Goal: Entertainment & Leisure: Consume media (video, audio)

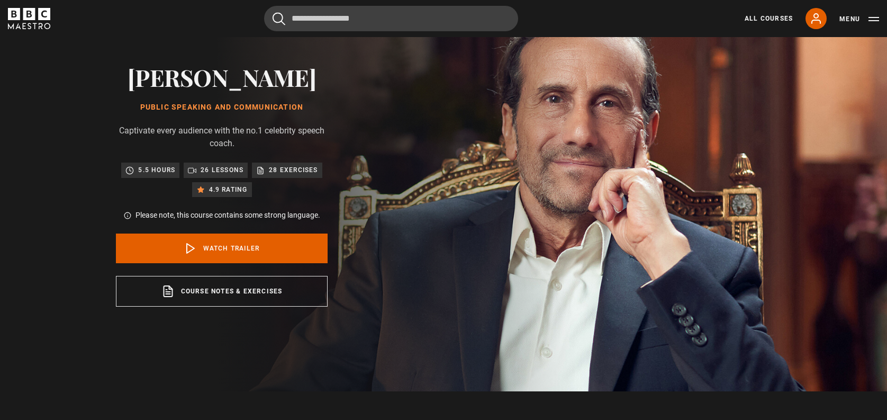
scroll to position [60, 0]
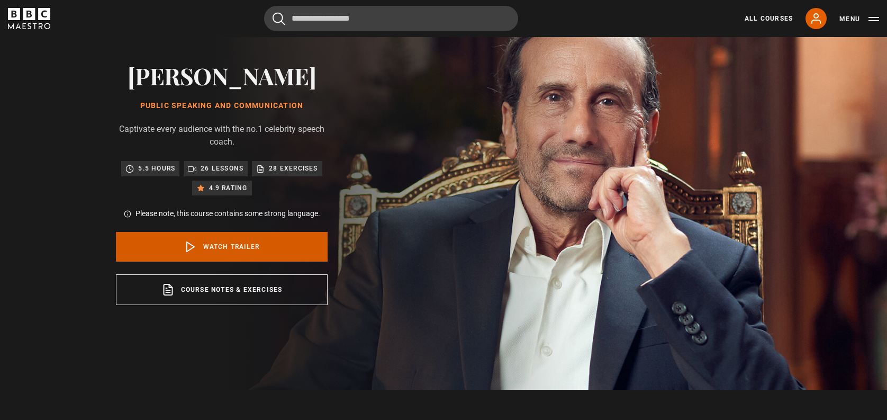
click at [212, 245] on link "Watch Trailer" at bounding box center [222, 247] width 212 height 30
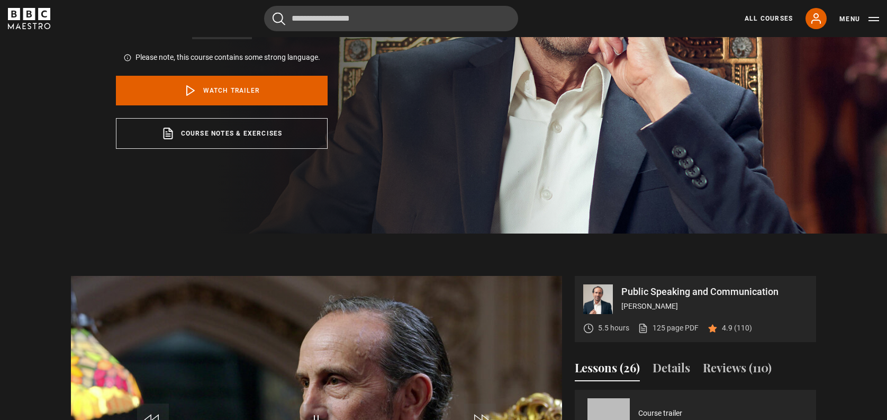
scroll to position [364, 0]
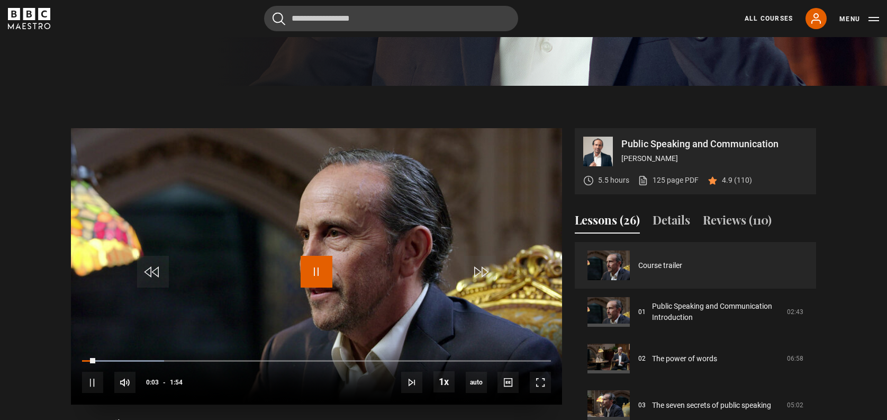
click at [316, 268] on span "Video Player" at bounding box center [317, 272] width 32 height 32
click at [313, 269] on span "Video Player" at bounding box center [317, 272] width 32 height 32
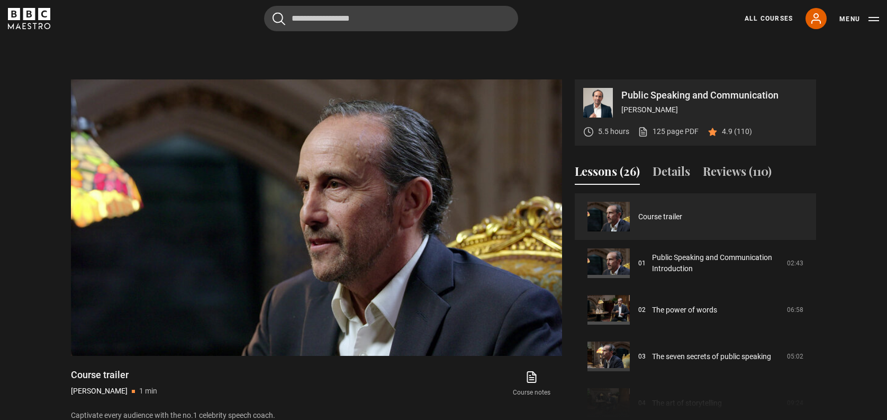
scroll to position [412, 0]
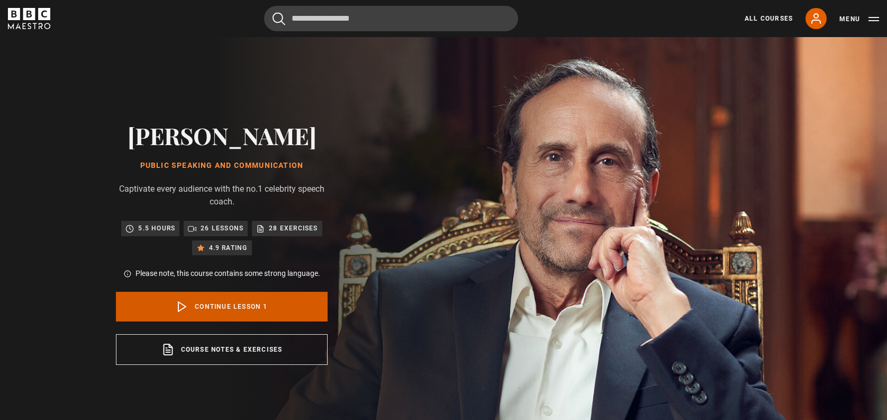
click at [214, 310] on link "Continue lesson 1" at bounding box center [222, 307] width 212 height 30
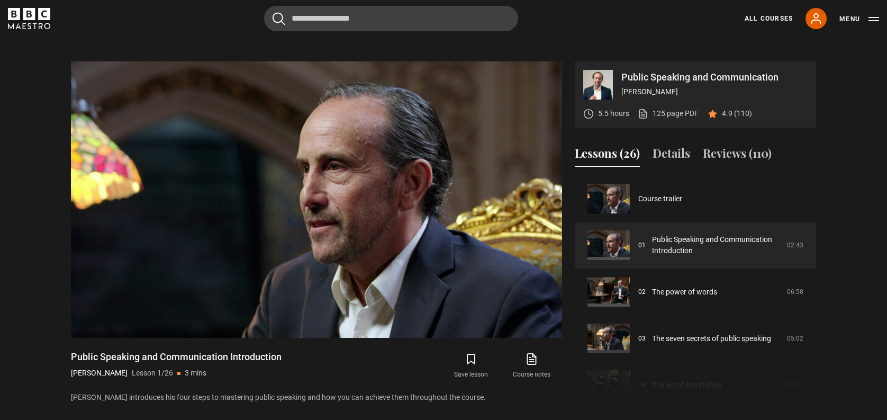
scroll to position [431, 0]
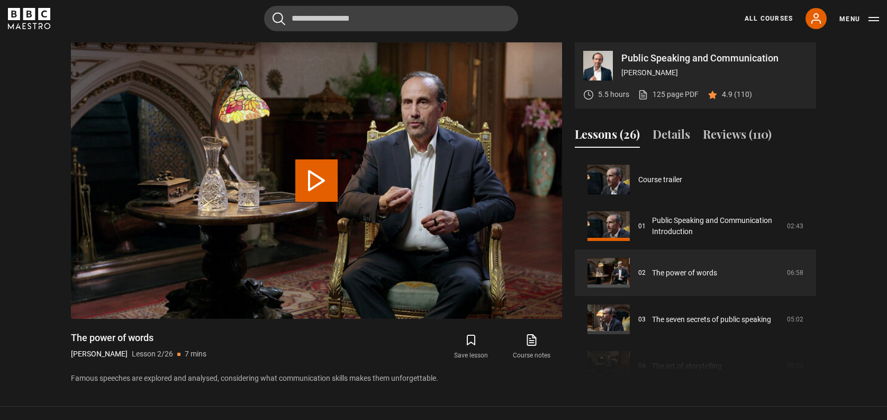
scroll to position [47, 0]
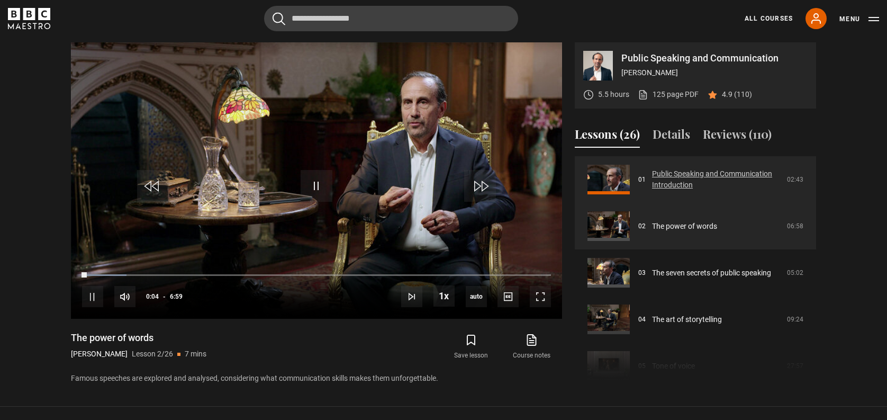
click at [696, 173] on link "Public Speaking and Communication Introduction" at bounding box center [716, 179] width 129 height 22
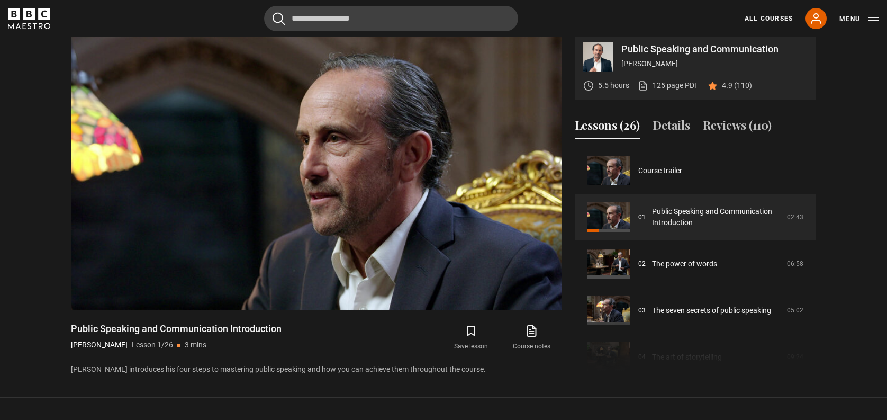
scroll to position [460, 0]
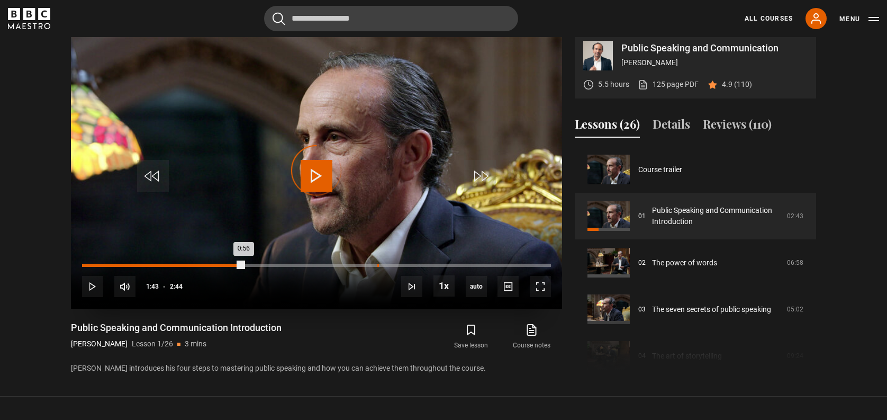
click at [377, 264] on div "1:43" at bounding box center [378, 265] width 2 height 3
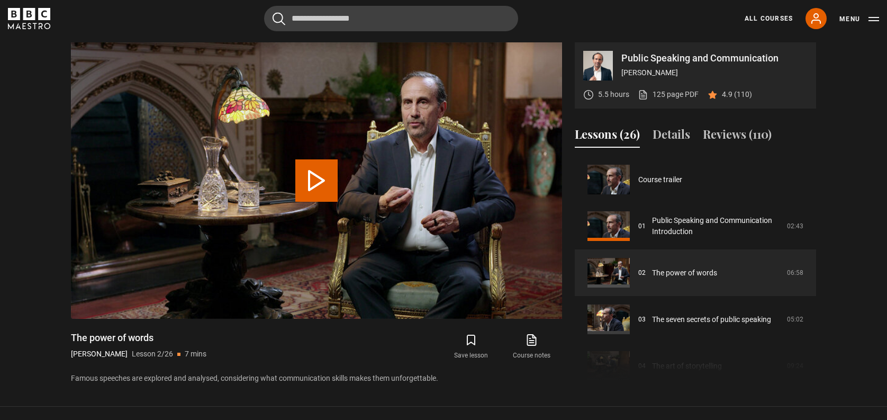
scroll to position [47, 0]
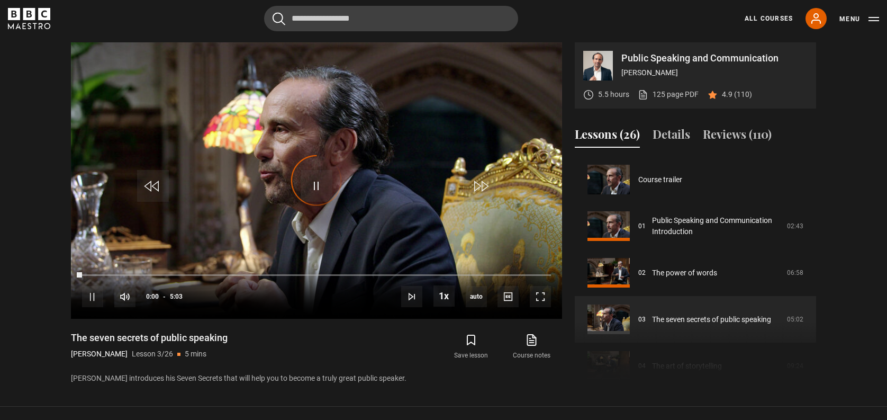
scroll to position [93, 0]
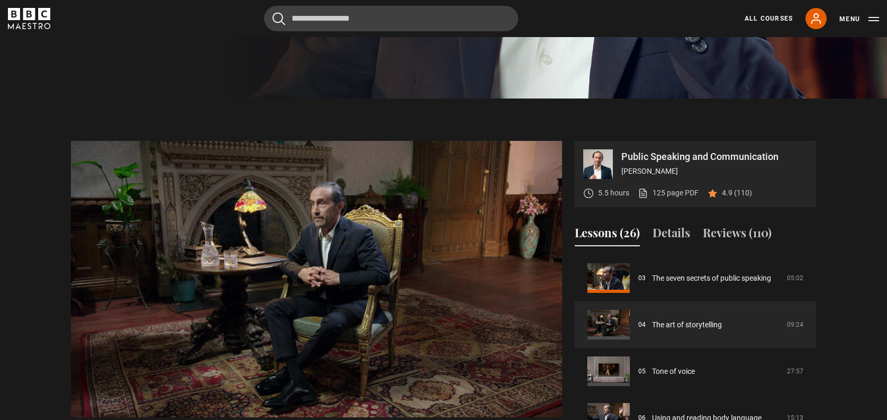
scroll to position [364, 0]
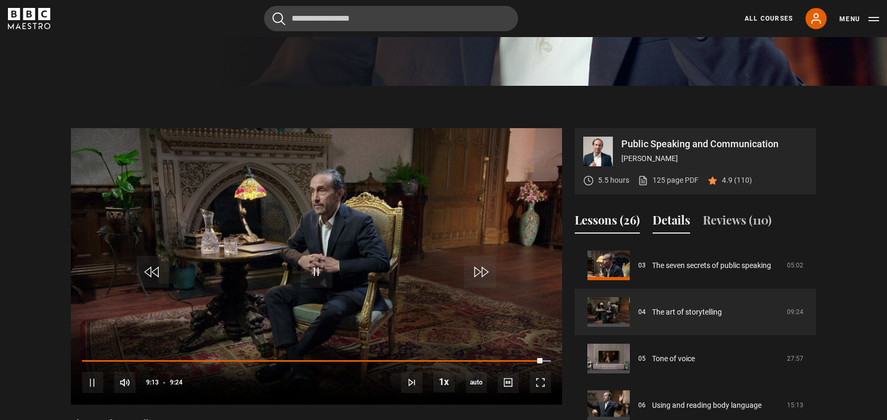
click at [665, 220] on button "Details" at bounding box center [672, 222] width 38 height 22
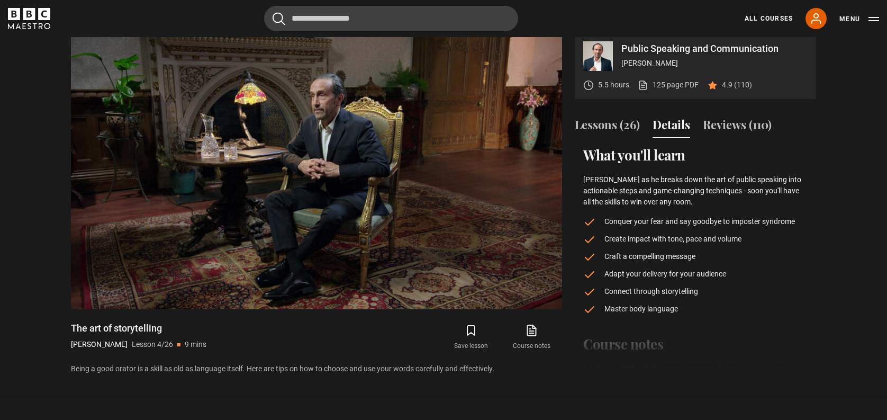
scroll to position [461, 0]
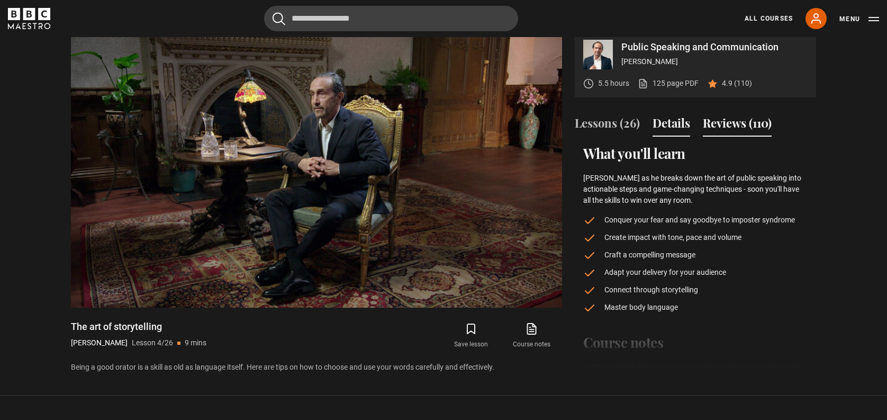
click at [733, 125] on button "Reviews (110)" at bounding box center [737, 125] width 69 height 22
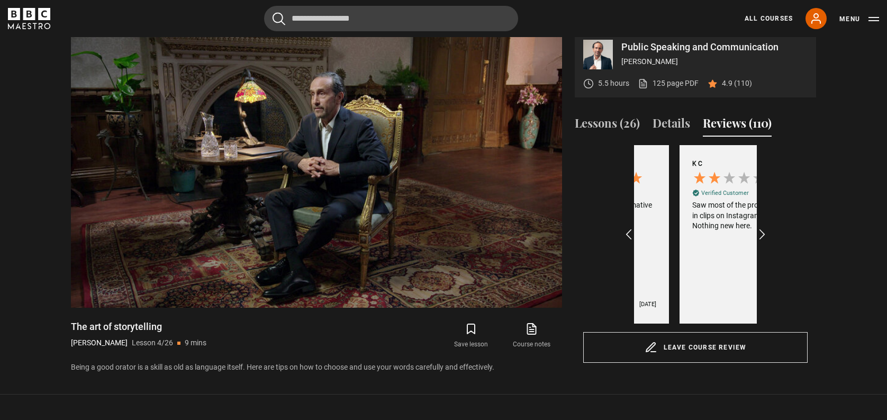
scroll to position [0, 491]
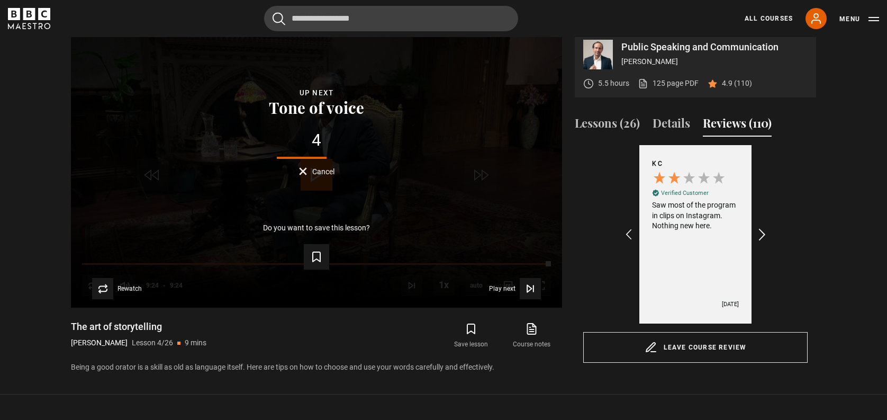
click at [762, 232] on icon "REVIEWS.io Carousel Scroll Right" at bounding box center [762, 234] width 15 height 15
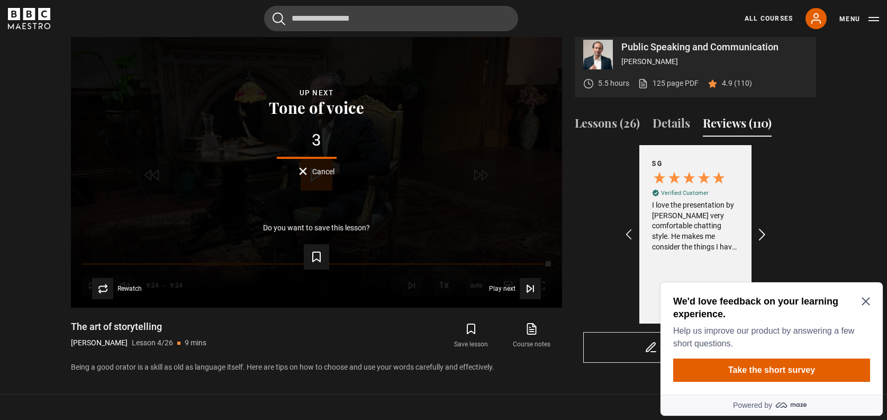
scroll to position [0, 0]
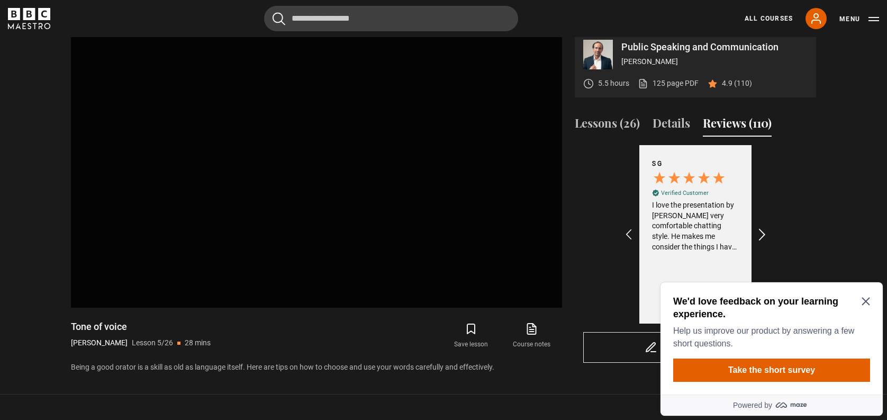
click at [762, 232] on icon "REVIEWS.io Carousel Scroll Right" at bounding box center [762, 234] width 15 height 15
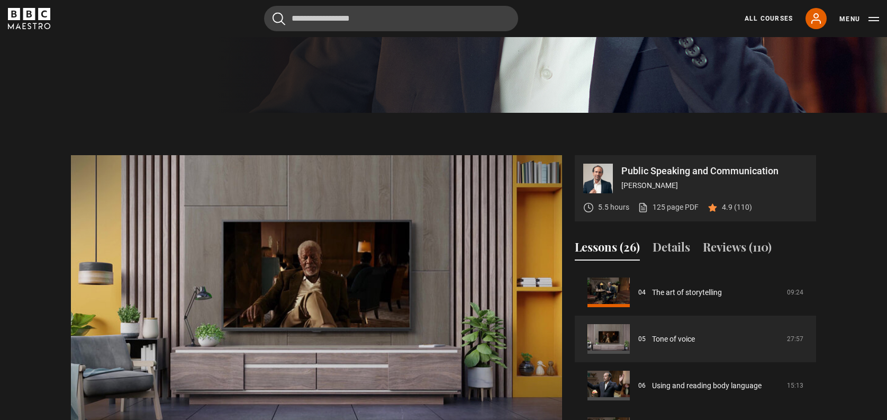
scroll to position [332, 0]
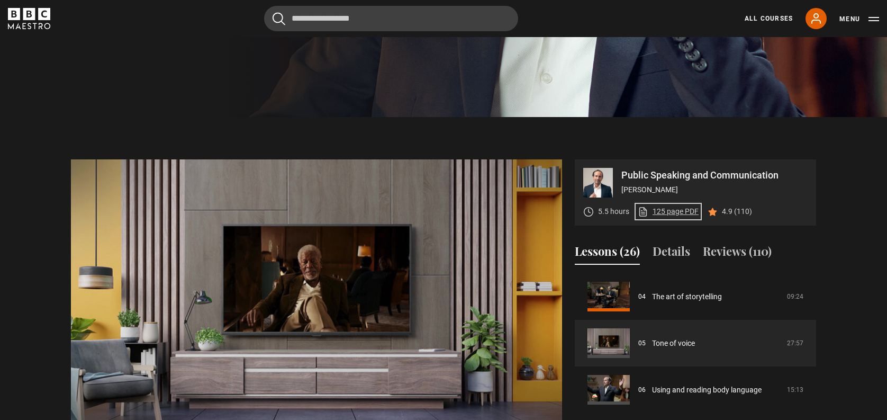
click at [679, 215] on link "125 page PDF (opens in new tab)" at bounding box center [668, 211] width 61 height 11
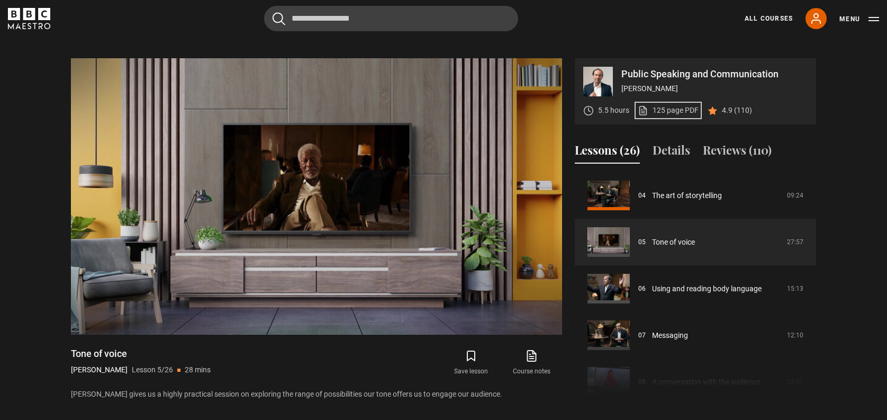
scroll to position [435, 0]
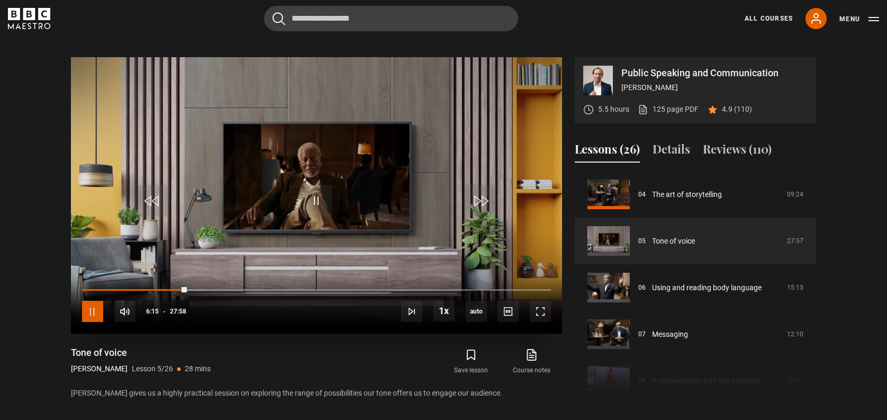
click at [87, 308] on span "Video Player" at bounding box center [92, 311] width 21 height 21
click at [326, 199] on span "Video Player" at bounding box center [317, 201] width 32 height 32
click at [94, 307] on span "Video Player" at bounding box center [92, 311] width 21 height 21
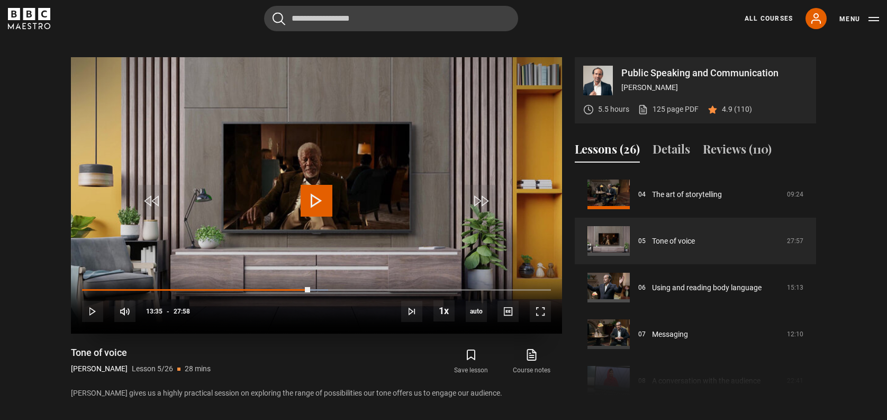
click at [312, 200] on span "Video Player" at bounding box center [317, 201] width 32 height 32
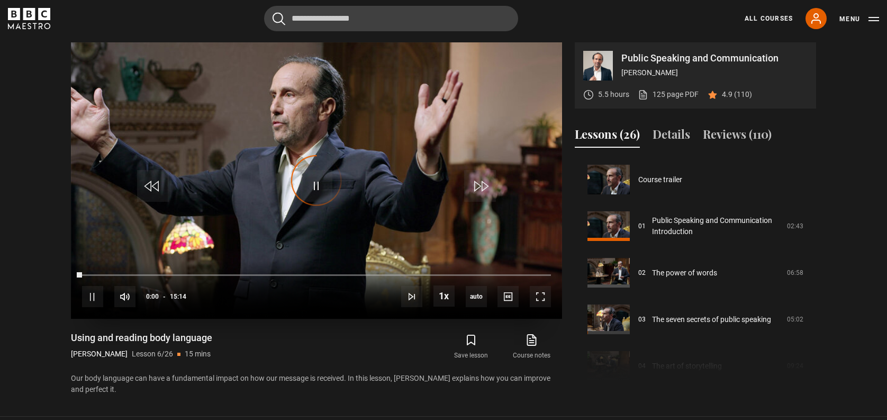
scroll to position [233, 0]
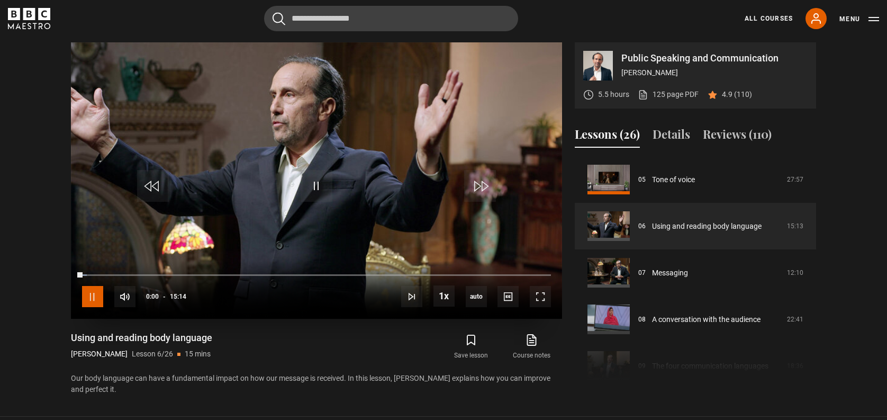
click at [94, 292] on span "Video Player" at bounding box center [92, 296] width 21 height 21
